Goal: Task Accomplishment & Management: Manage account settings

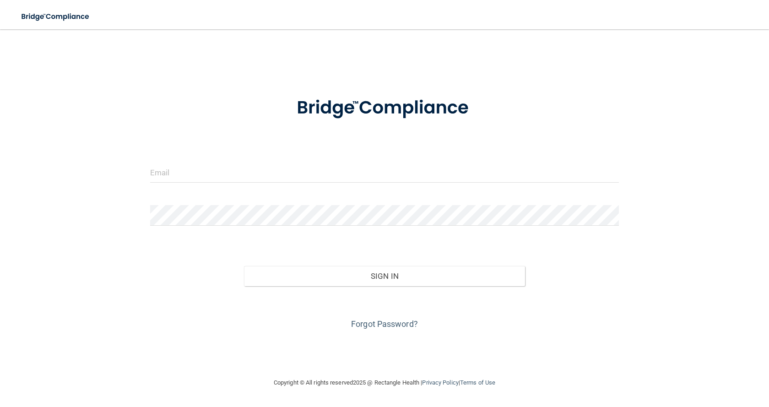
click at [190, 154] on form "Invalid email/password. You don't have permission to access that page. Sign In …" at bounding box center [384, 207] width 469 height 247
click at [184, 167] on input "email" at bounding box center [384, 172] width 469 height 21
type input "[EMAIL_ADDRESS][DOMAIN_NAME]"
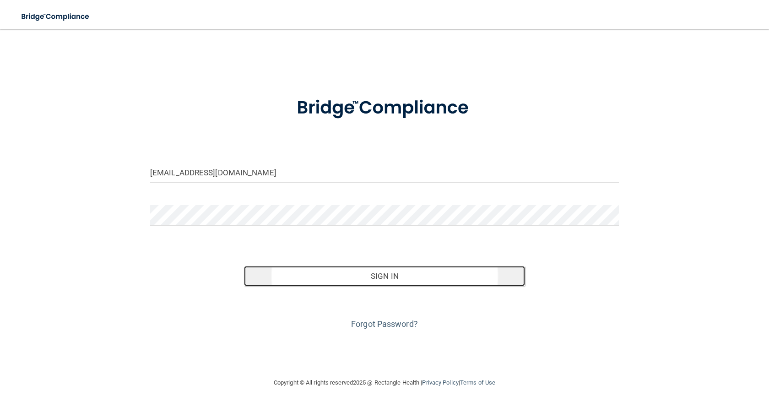
click at [400, 276] on button "Sign In" at bounding box center [384, 276] width 281 height 20
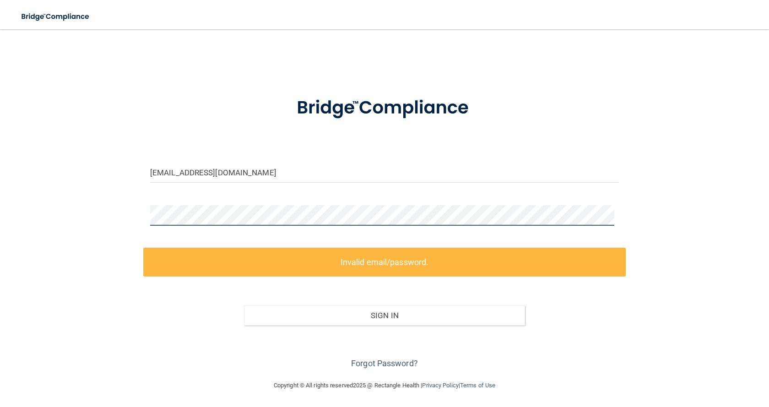
click at [0, 191] on main "[EMAIL_ADDRESS][DOMAIN_NAME] Invalid email/password. You don't have permission …" at bounding box center [384, 218] width 769 height 378
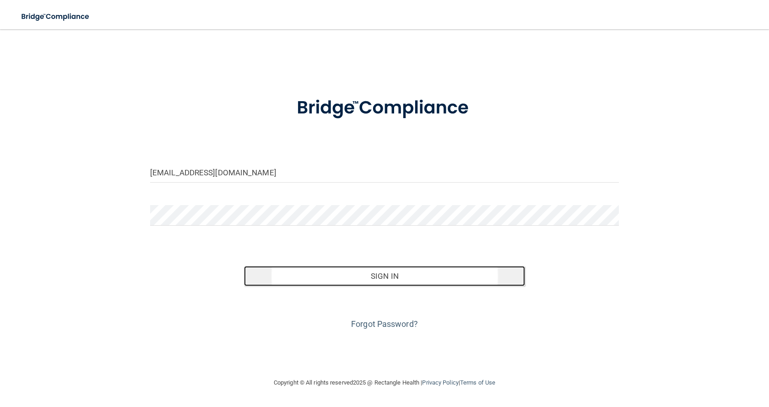
click at [377, 275] on button "Sign In" at bounding box center [384, 276] width 281 height 20
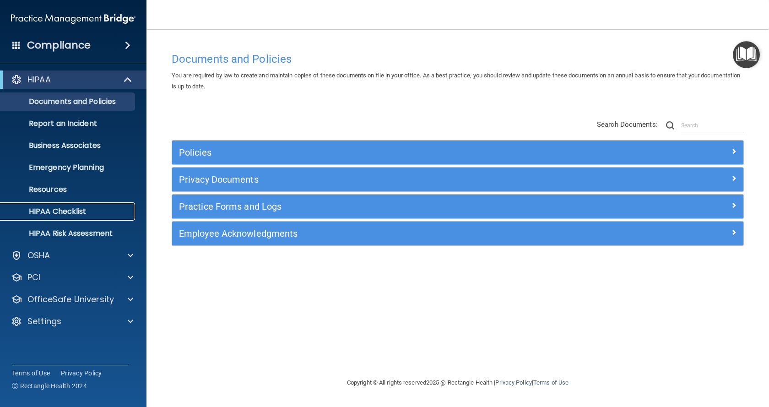
click at [85, 215] on p "HIPAA Checklist" at bounding box center [68, 211] width 125 height 9
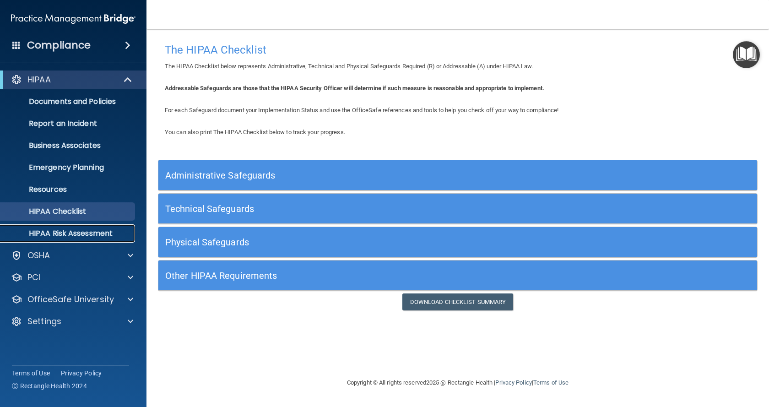
click at [62, 230] on p "HIPAA Risk Assessment" at bounding box center [68, 233] width 125 height 9
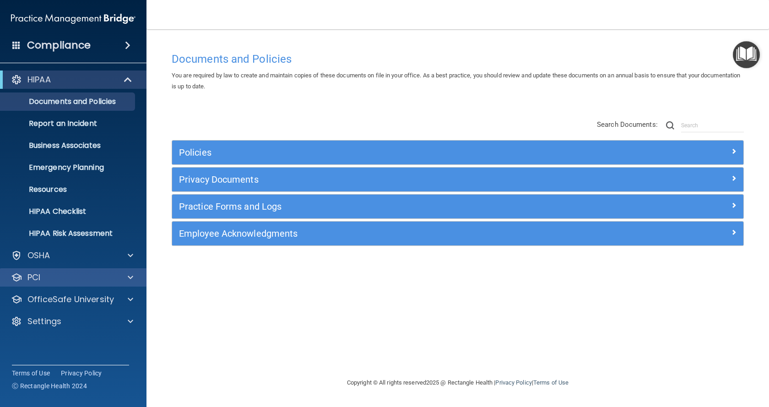
click at [127, 270] on div "PCI" at bounding box center [73, 277] width 147 height 18
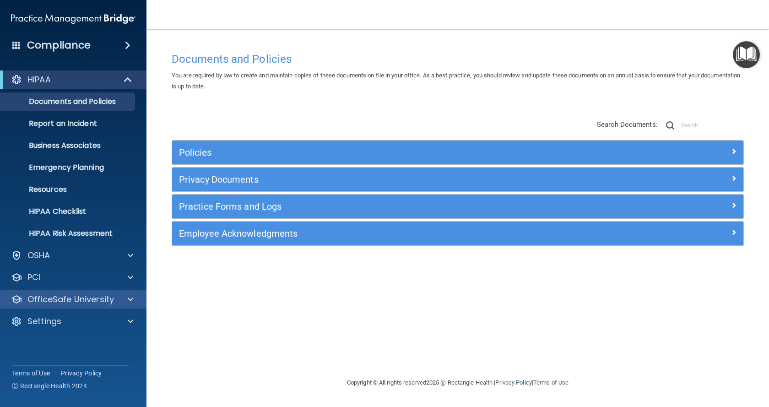
click at [115, 307] on div "OfficeSafe University" at bounding box center [73, 299] width 147 height 18
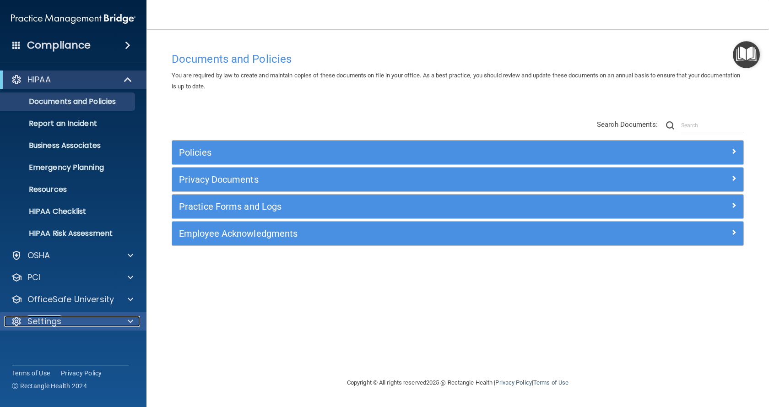
click at [103, 324] on div "Settings" at bounding box center [60, 321] width 113 height 11
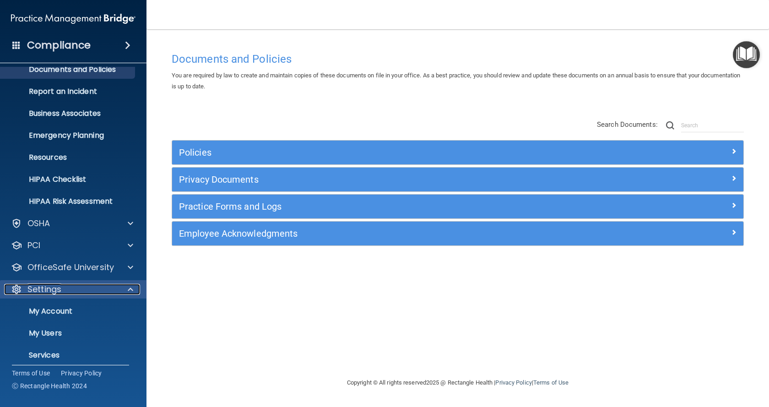
scroll to position [61, 0]
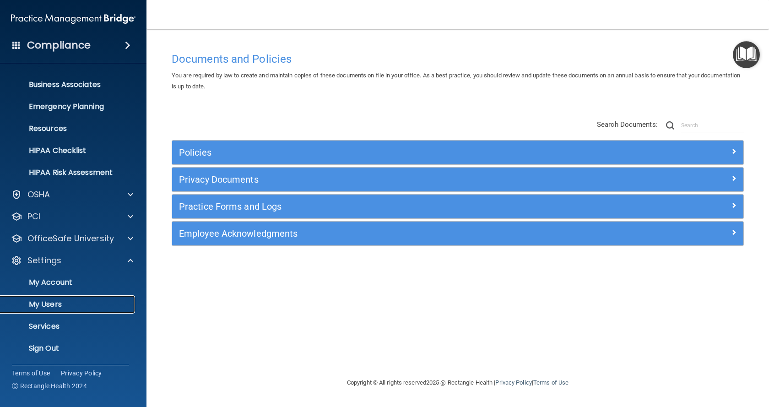
click at [55, 306] on p "My Users" at bounding box center [68, 304] width 125 height 9
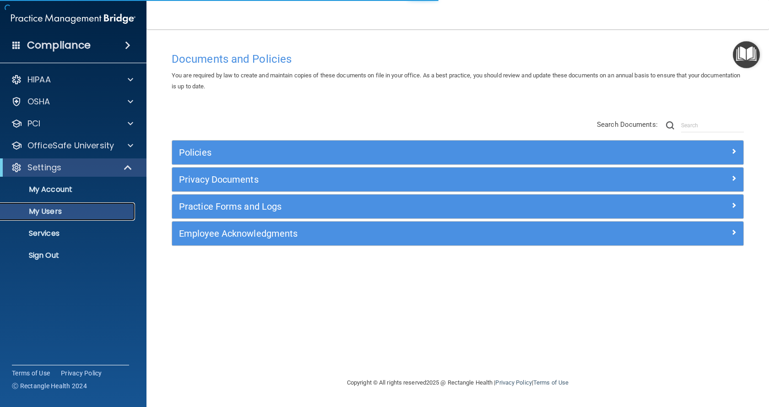
select select "20"
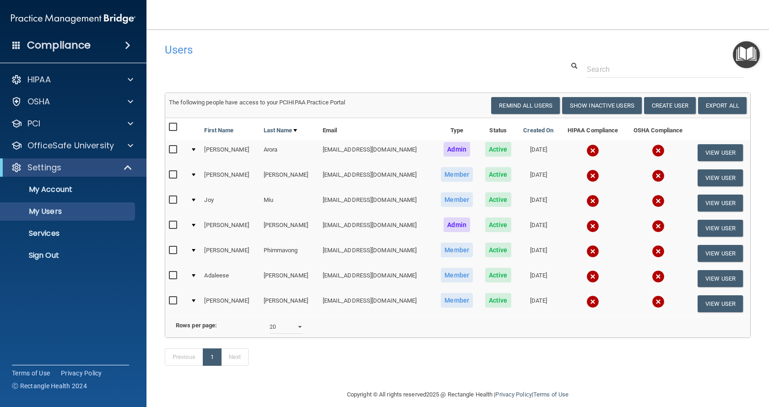
click at [174, 222] on input "checkbox" at bounding box center [174, 224] width 11 height 7
checkbox input "true"
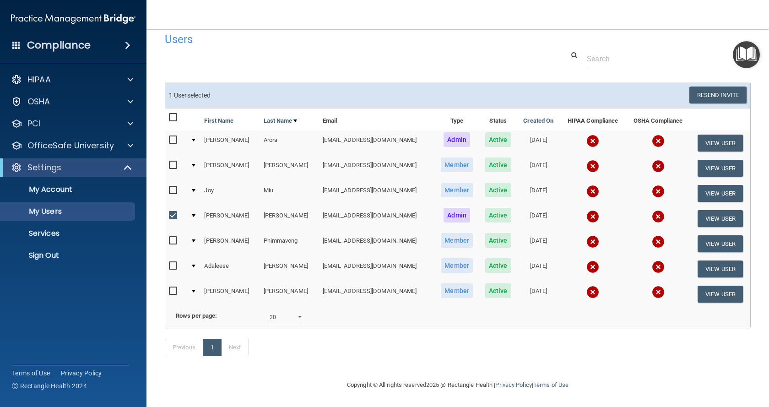
scroll to position [24, 0]
click at [706, 210] on button "View User" at bounding box center [719, 218] width 45 height 17
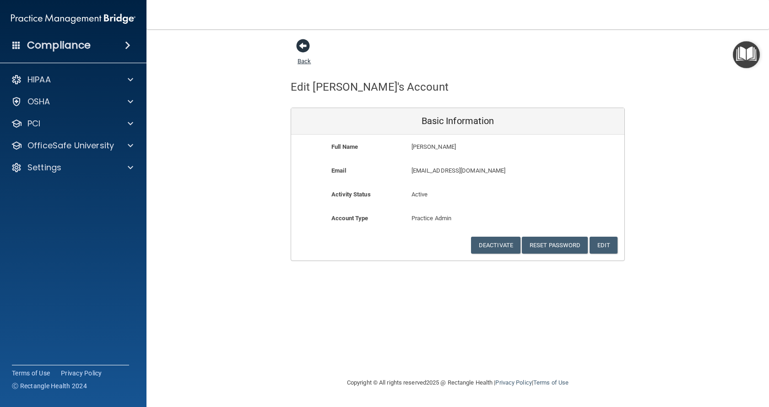
click at [302, 48] on span at bounding box center [303, 46] width 14 height 14
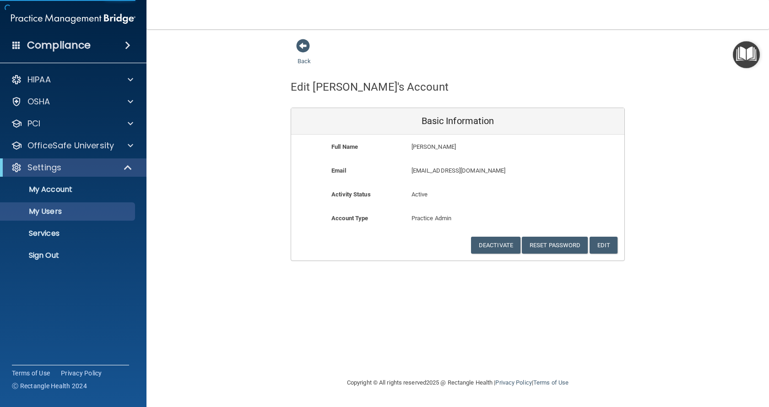
select select "20"
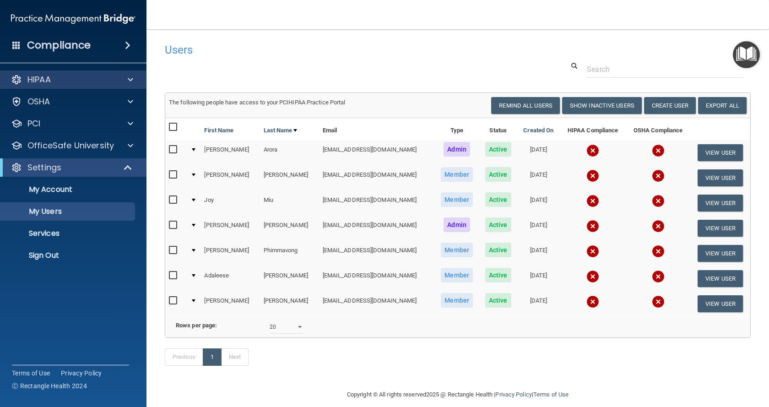
click at [67, 74] on div "HIPAA" at bounding box center [73, 79] width 147 height 18
click at [125, 79] on div at bounding box center [129, 79] width 23 height 11
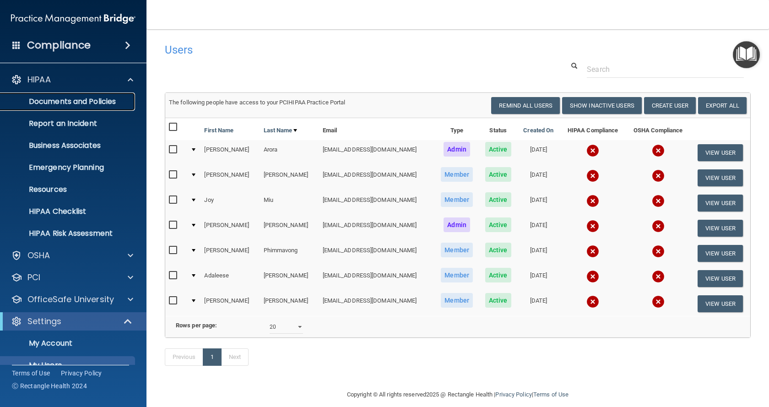
click at [110, 101] on p "Documents and Policies" at bounding box center [68, 101] width 125 height 9
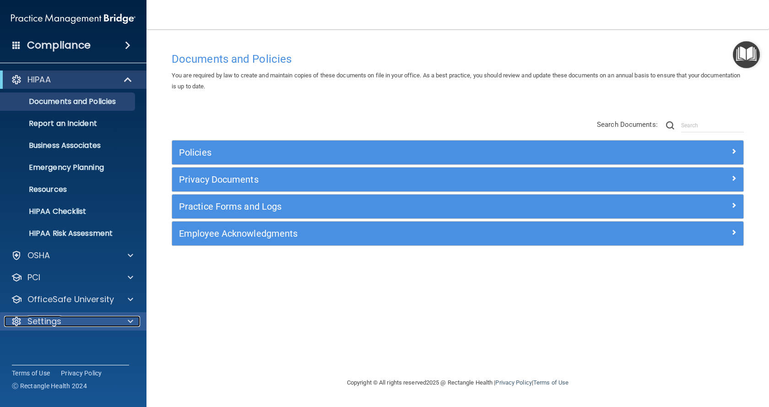
click at [128, 316] on span at bounding box center [130, 321] width 5 height 11
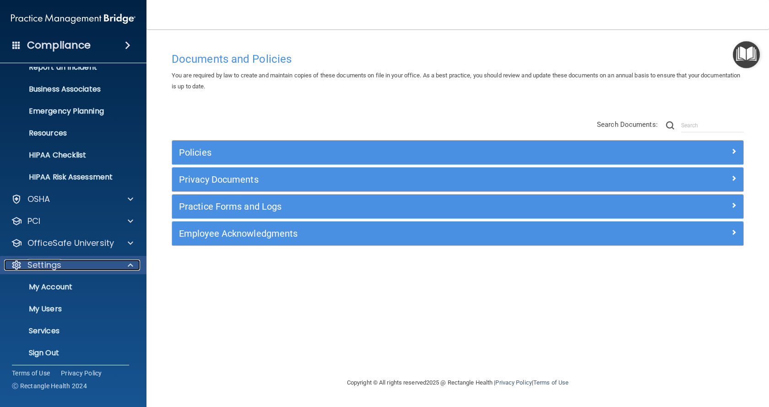
scroll to position [61, 0]
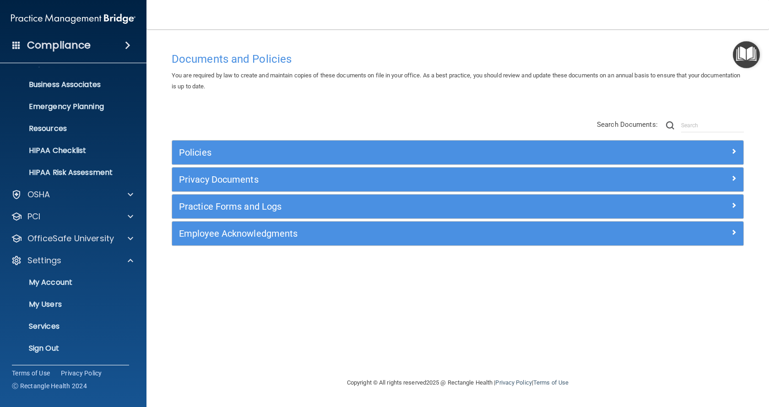
click at [130, 47] on span at bounding box center [127, 45] width 5 height 11
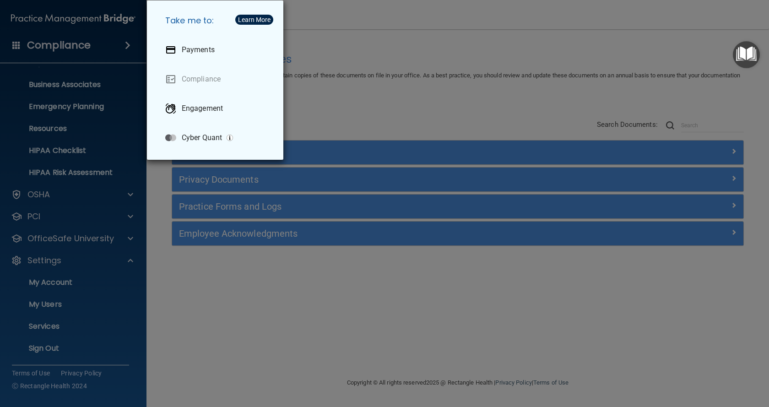
click at [92, 193] on div "Take me to: Payments Compliance Engagement Cyber Quant" at bounding box center [384, 203] width 769 height 407
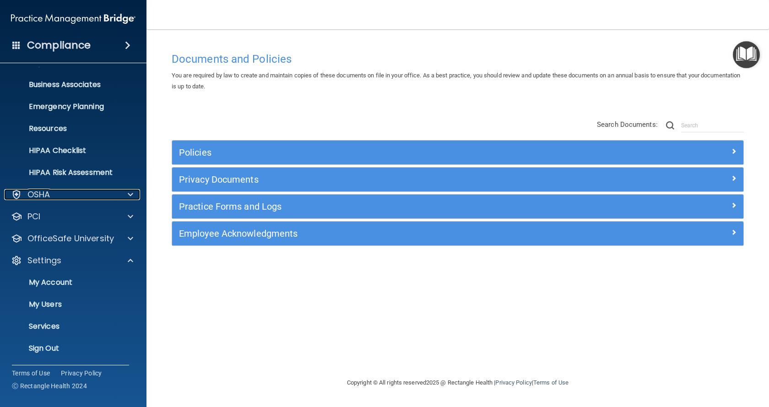
click at [92, 193] on div "OSHA" at bounding box center [60, 194] width 113 height 11
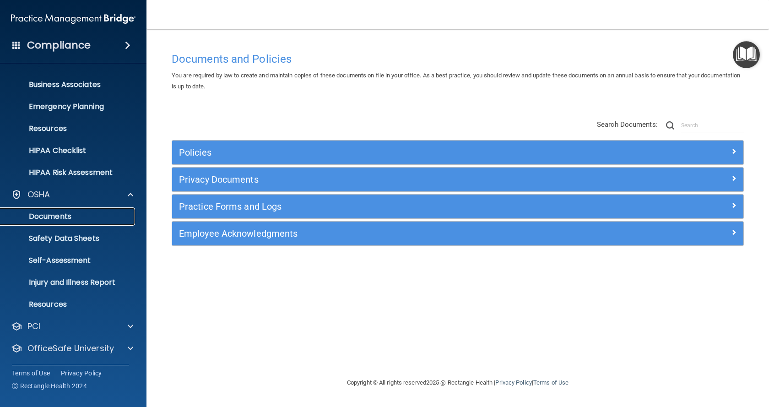
click at [53, 215] on p "Documents" at bounding box center [68, 216] width 125 height 9
